Goal: Navigation & Orientation: Find specific page/section

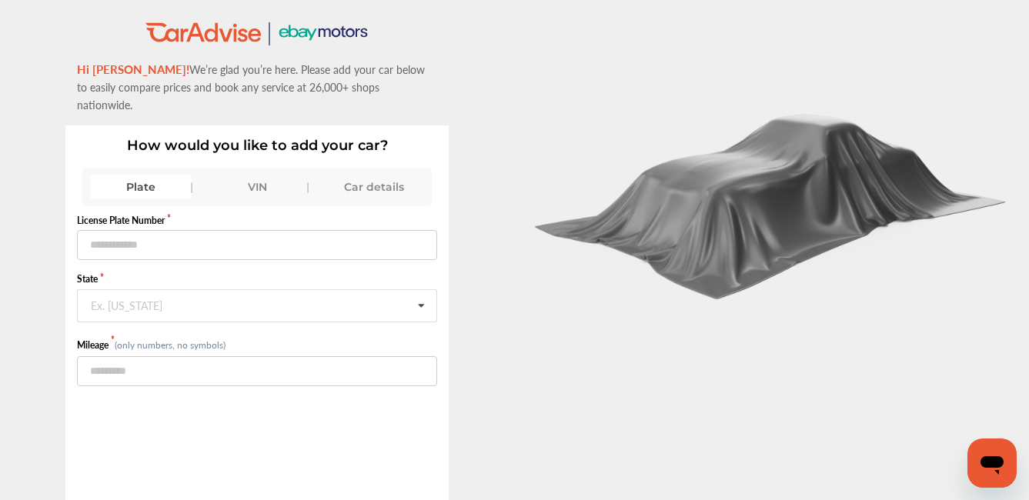
click at [380, 175] on div "Car details" at bounding box center [373, 187] width 101 height 25
